Goal: Communication & Community: Ask a question

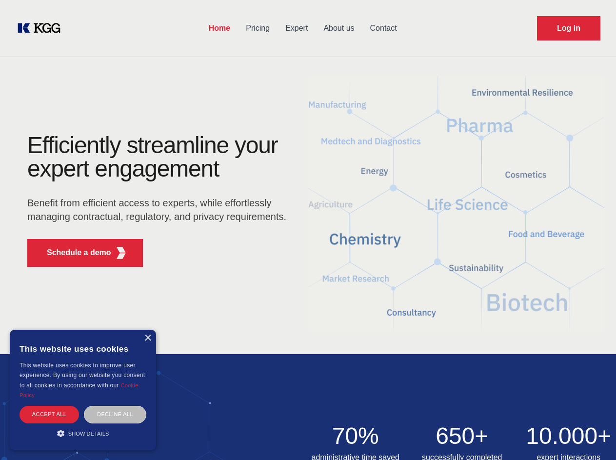
click at [308, 230] on div "Efficiently streamline your expert engagement Benefit from efficient access to …" at bounding box center [160, 204] width 297 height 141
click at [73, 253] on p "Schedule a demo" at bounding box center [79, 253] width 64 height 12
click at [147, 338] on div "× This website uses cookies This website uses cookies to improve user experienc…" at bounding box center [83, 390] width 146 height 121
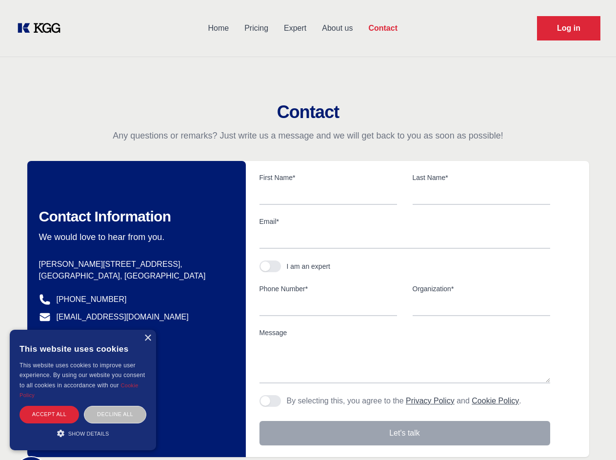
click at [49, 414] on div "Accept all" at bounding box center [50, 414] width 60 height 17
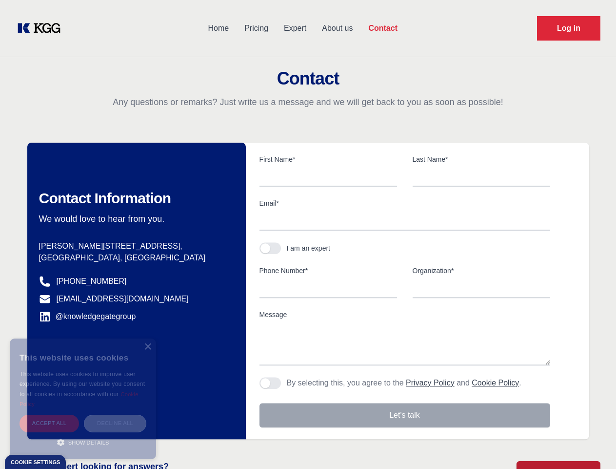
click at [115, 414] on div "Decline all" at bounding box center [115, 422] width 62 height 17
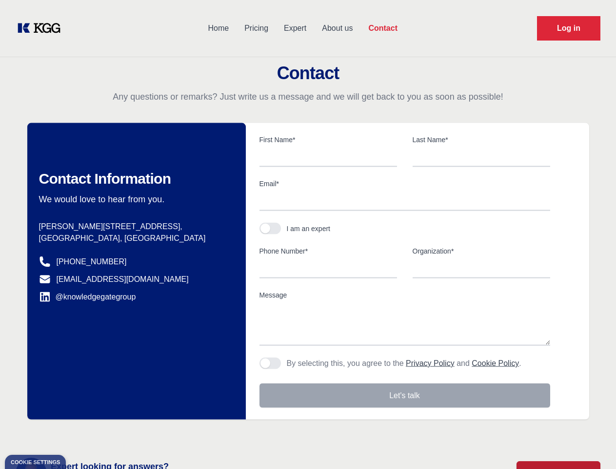
click at [83, 433] on main "Contact Any questions or remarks? Just write us a message and we will get back …" at bounding box center [308, 254] width 616 height 508
